Goal: Check status: Check status

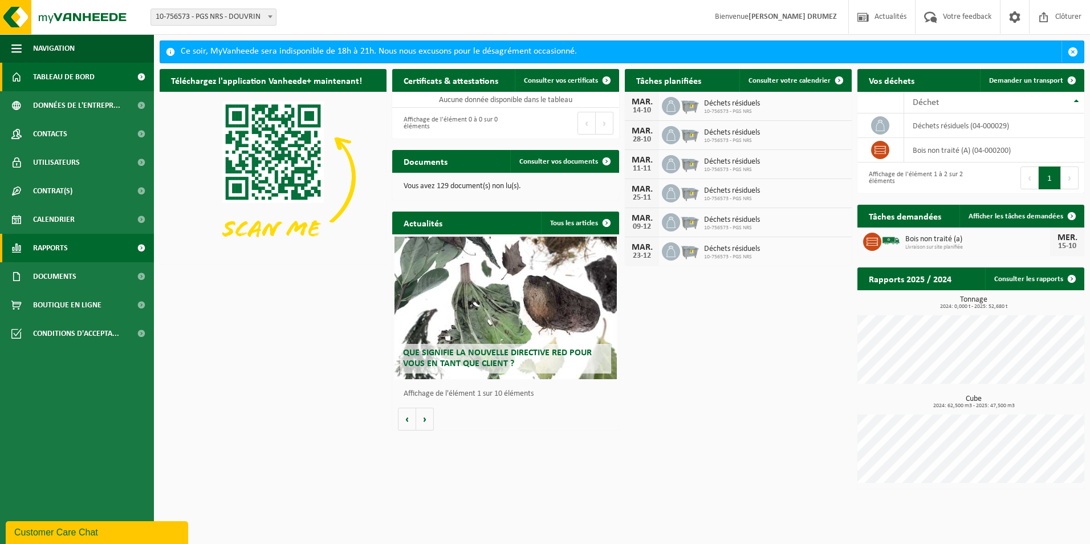
click at [72, 246] on link "Rapports" at bounding box center [77, 248] width 154 height 28
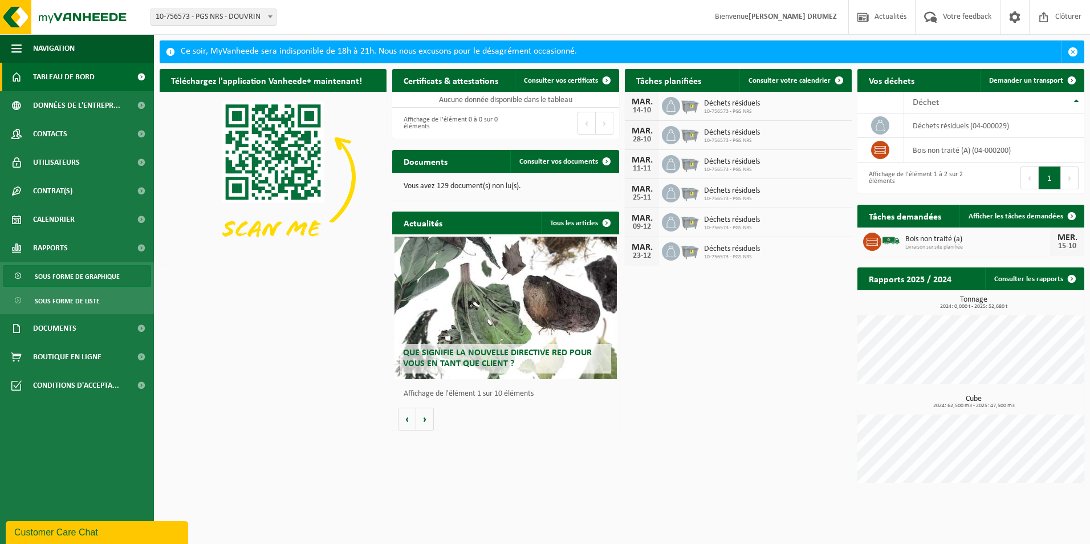
click at [79, 283] on span "Sous forme de graphique" at bounding box center [77, 277] width 85 height 22
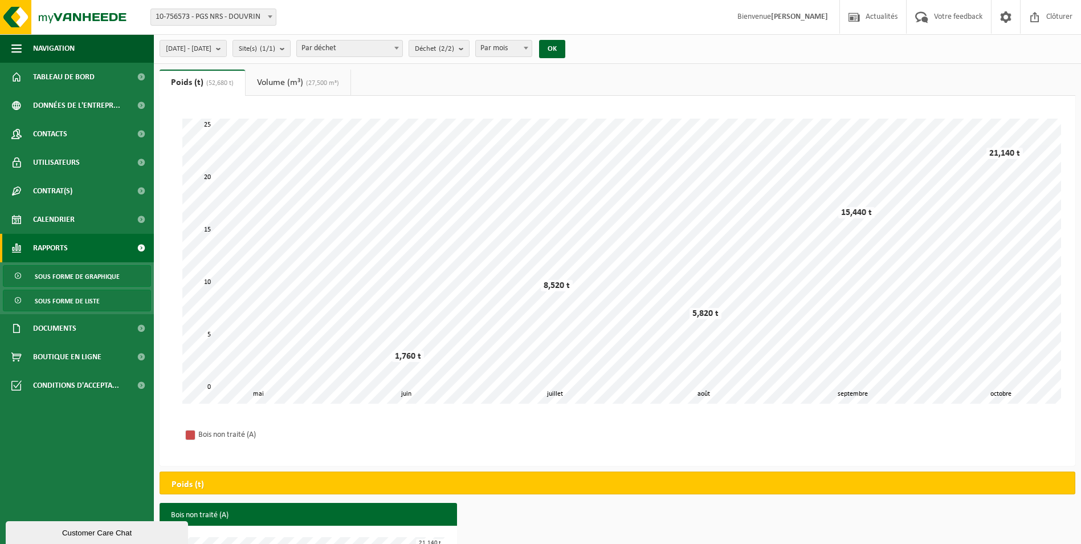
click at [92, 303] on span "Sous forme de liste" at bounding box center [67, 301] width 65 height 22
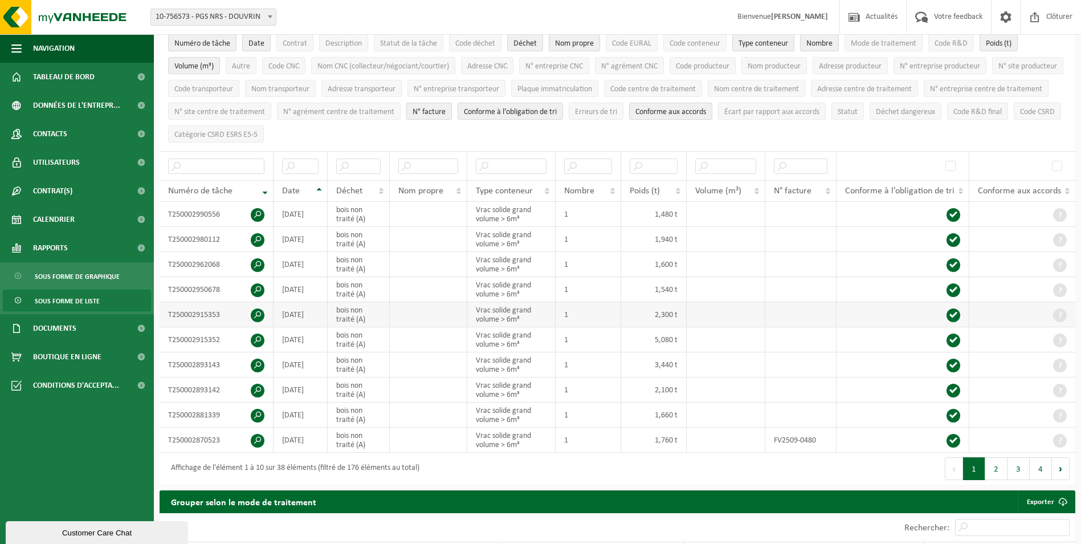
scroll to position [114, 0]
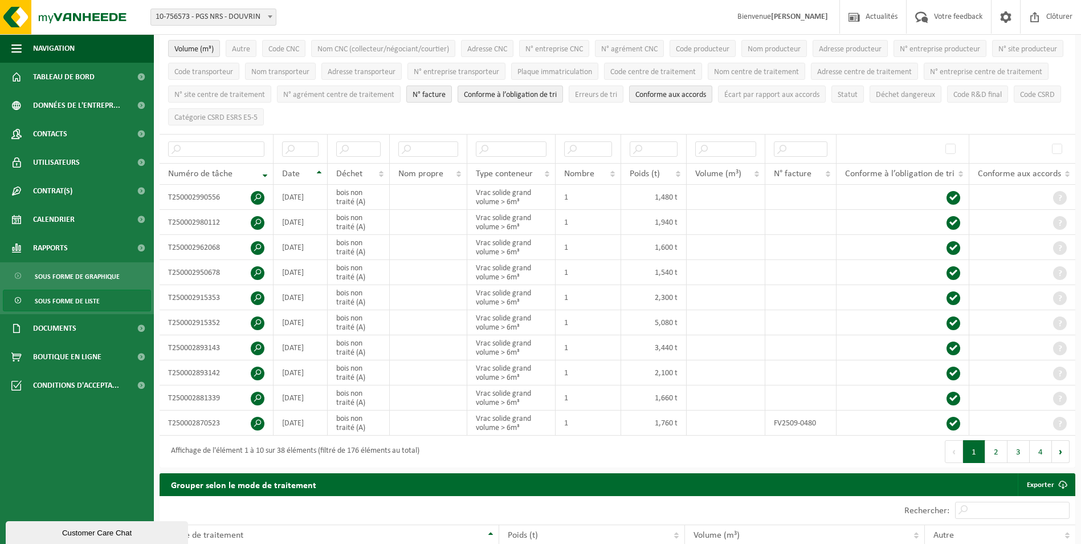
click at [993, 459] on div "Premier Précédent 1 2 3 4 Suivant Dernier" at bounding box center [847, 451] width 458 height 32
click at [993, 455] on button "2" at bounding box center [996, 451] width 22 height 23
click at [977, 452] on button "1" at bounding box center [974, 451] width 22 height 23
click at [259, 421] on span at bounding box center [258, 424] width 14 height 14
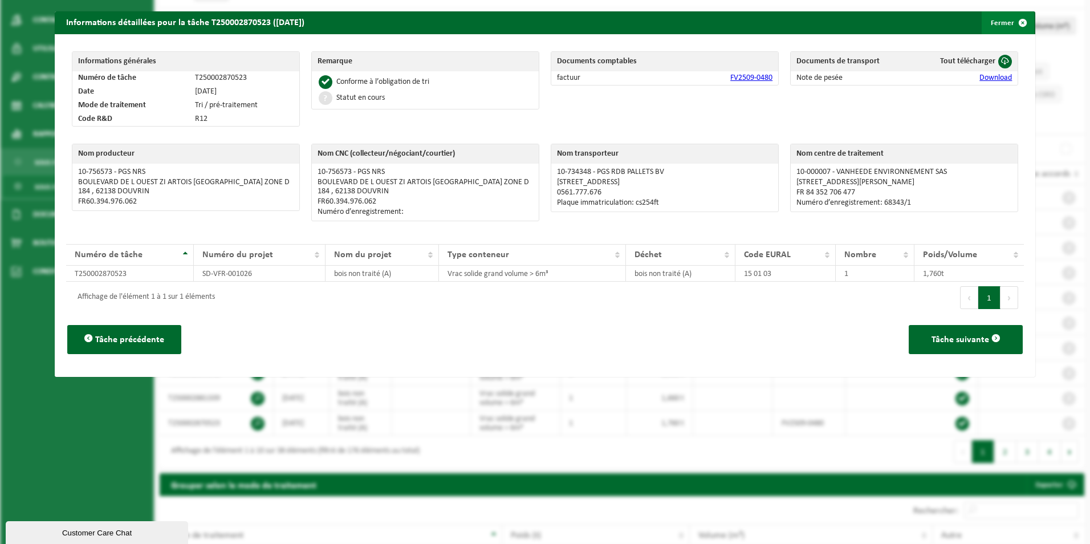
click at [1017, 21] on span "button" at bounding box center [1022, 22] width 23 height 23
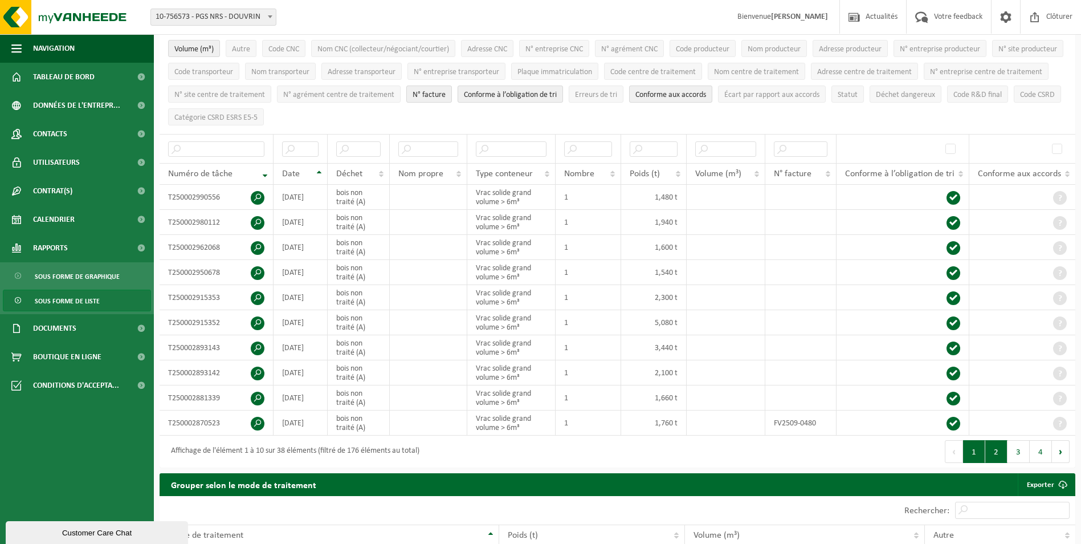
click at [996, 449] on button "2" at bounding box center [996, 451] width 22 height 23
click at [1013, 454] on button "3" at bounding box center [1019, 451] width 22 height 23
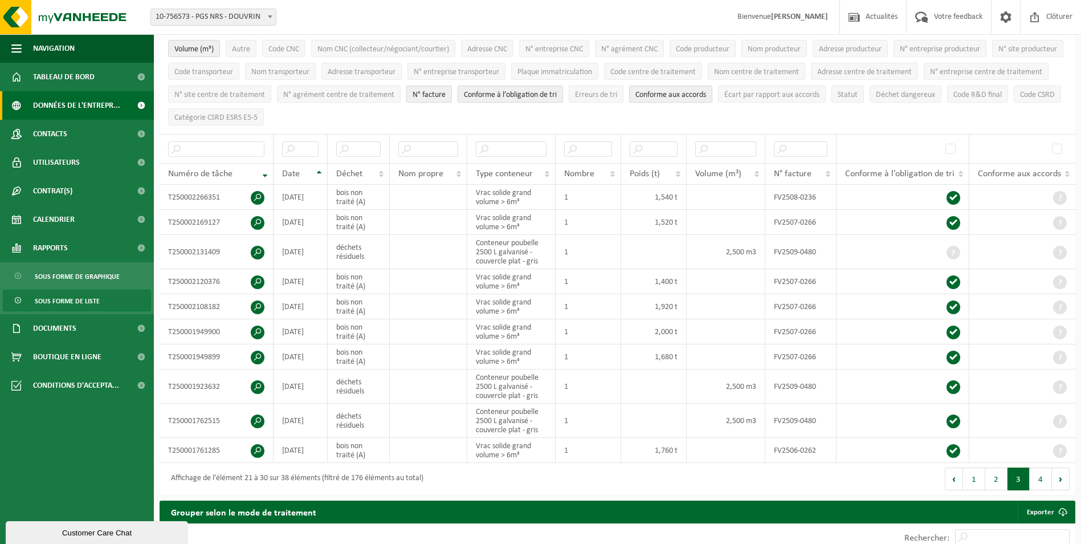
click at [83, 102] on span "Données de l'entrepr..." at bounding box center [76, 105] width 87 height 28
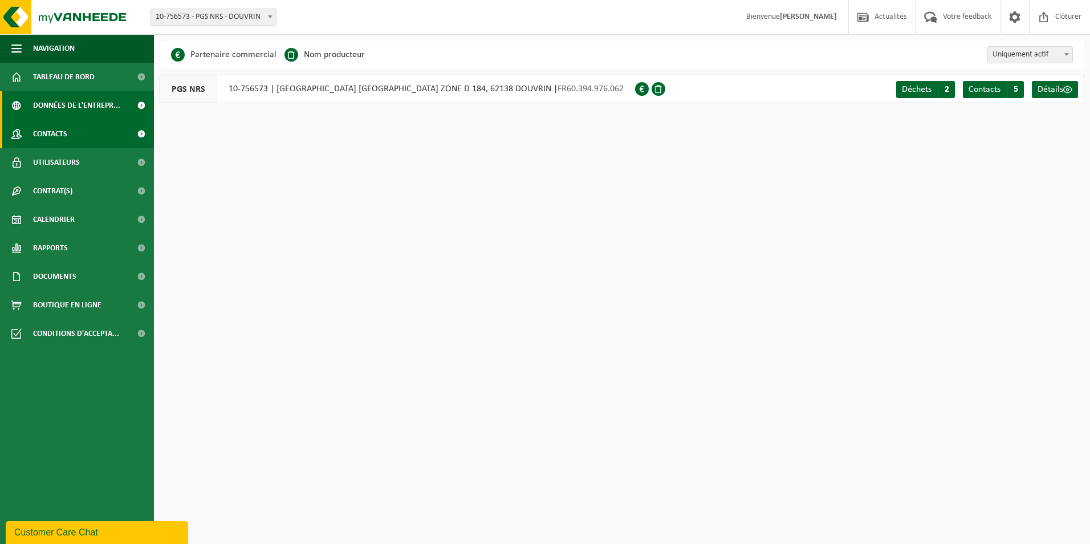
click at [75, 138] on link "Contacts" at bounding box center [77, 134] width 154 height 28
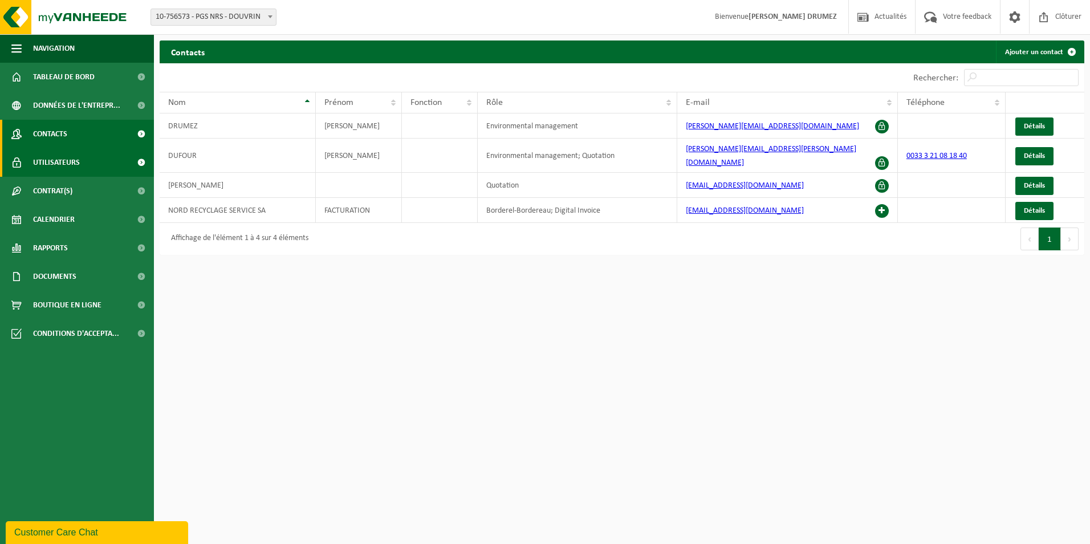
click at [77, 160] on span "Utilisateurs" at bounding box center [56, 162] width 47 height 28
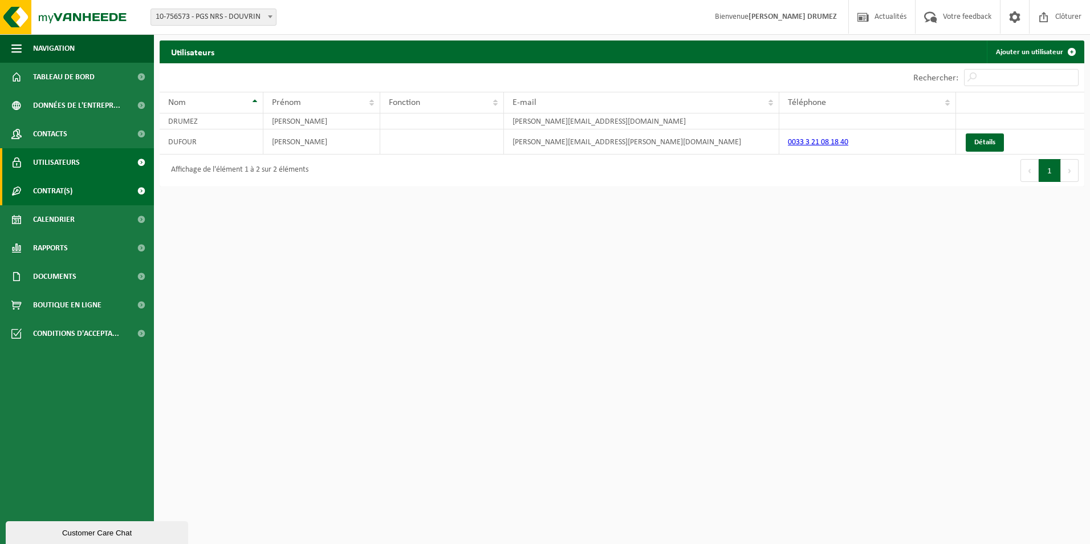
click at [72, 185] on span "Contrat(s)" at bounding box center [52, 191] width 39 height 28
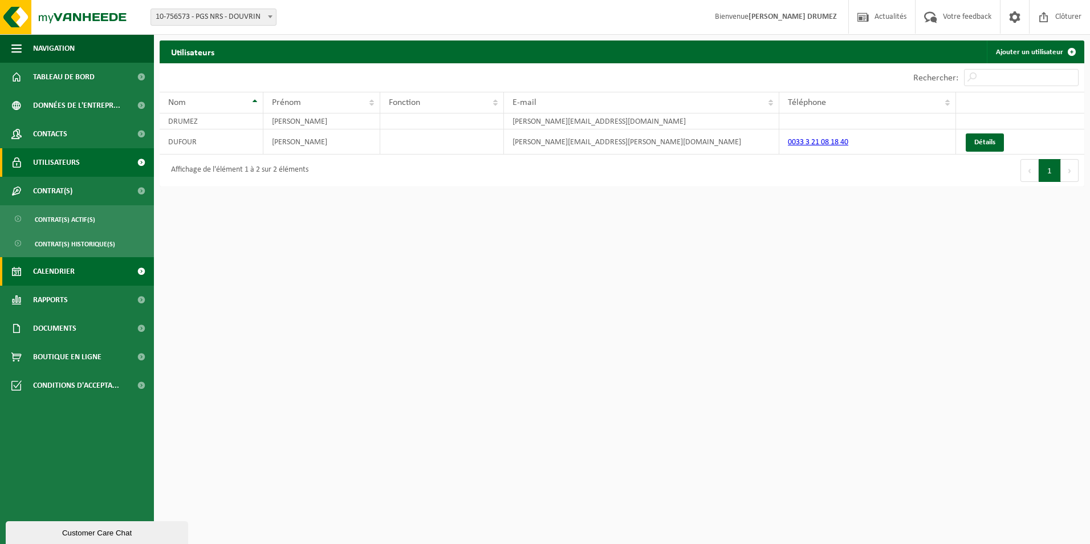
click at [71, 270] on span "Calendrier" at bounding box center [54, 271] width 42 height 28
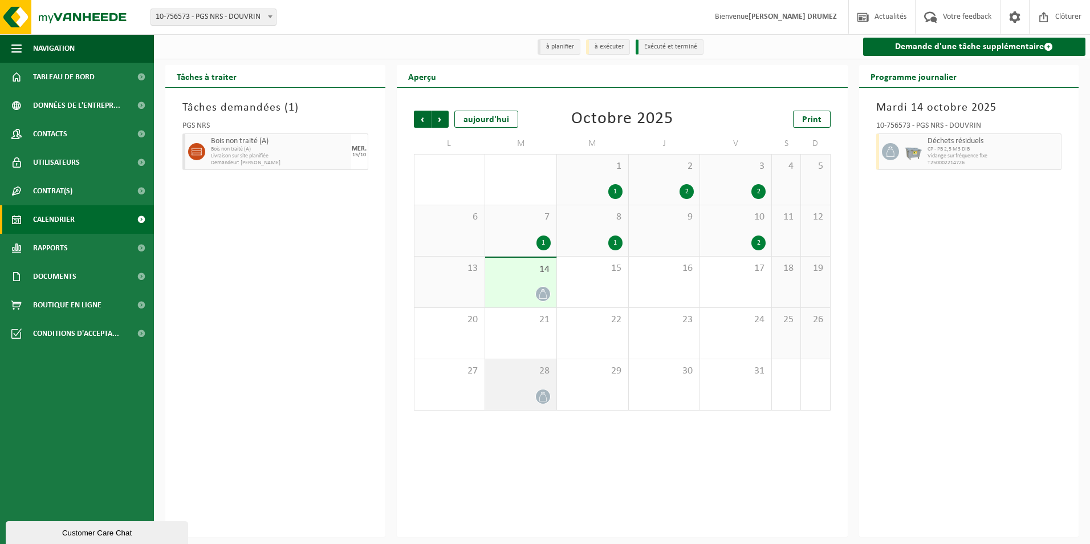
click at [542, 399] on icon at bounding box center [543, 397] width 10 height 10
click at [543, 394] on icon at bounding box center [542, 397] width 7 height 10
click at [543, 396] on icon at bounding box center [543, 397] width 10 height 10
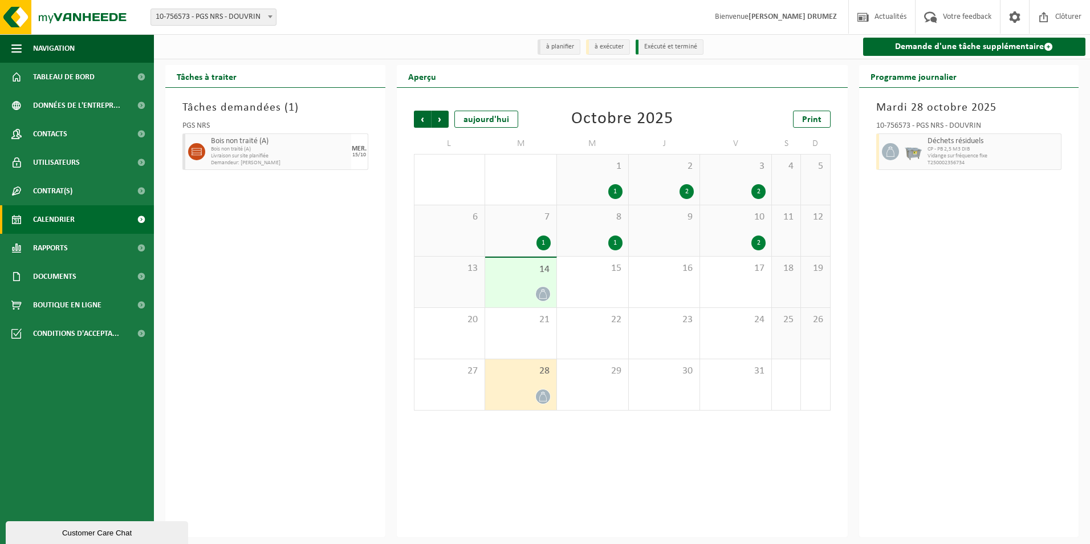
drag, startPoint x: 541, startPoint y: 396, endPoint x: 966, endPoint y: 156, distance: 487.0
click at [966, 156] on span "Vidange sur fréquence fixe" at bounding box center [992, 156] width 131 height 7
click at [1049, 154] on span "button" at bounding box center [1052, 151] width 9 height 23
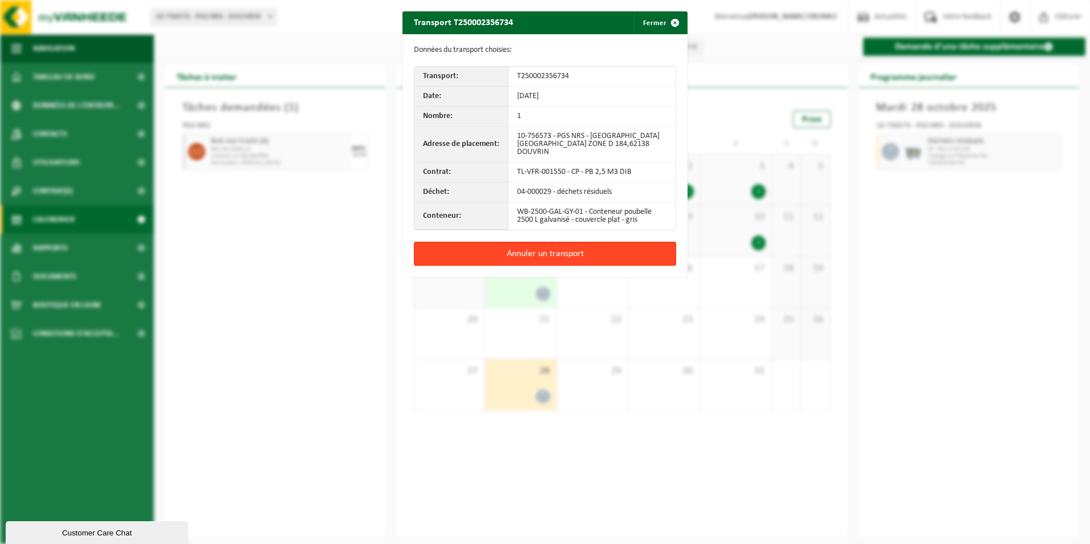
click at [562, 255] on button "Annuler un transport" at bounding box center [545, 254] width 262 height 24
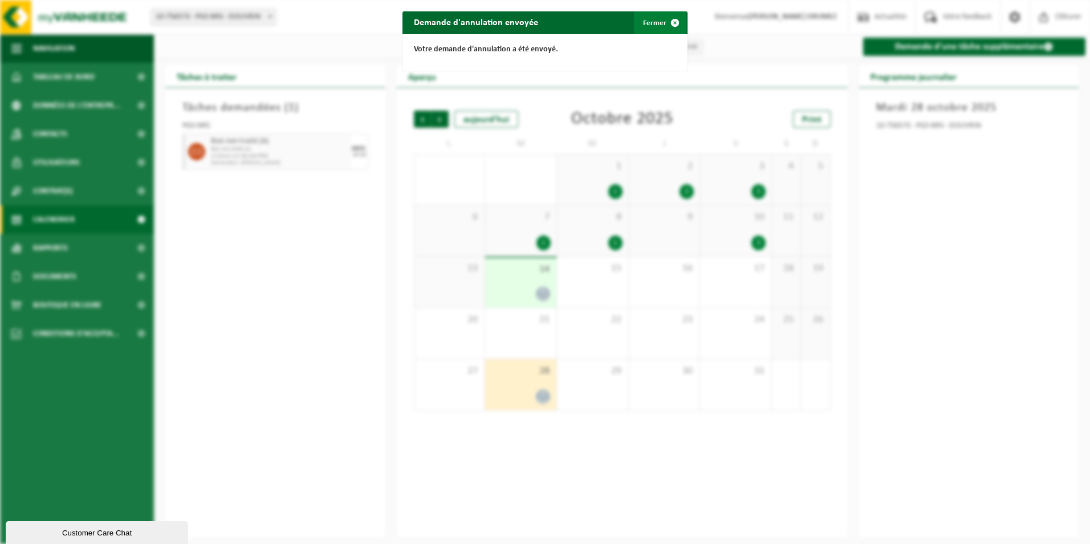
click at [653, 22] on button "Fermer" at bounding box center [660, 22] width 52 height 23
